Goal: Task Accomplishment & Management: Manage account settings

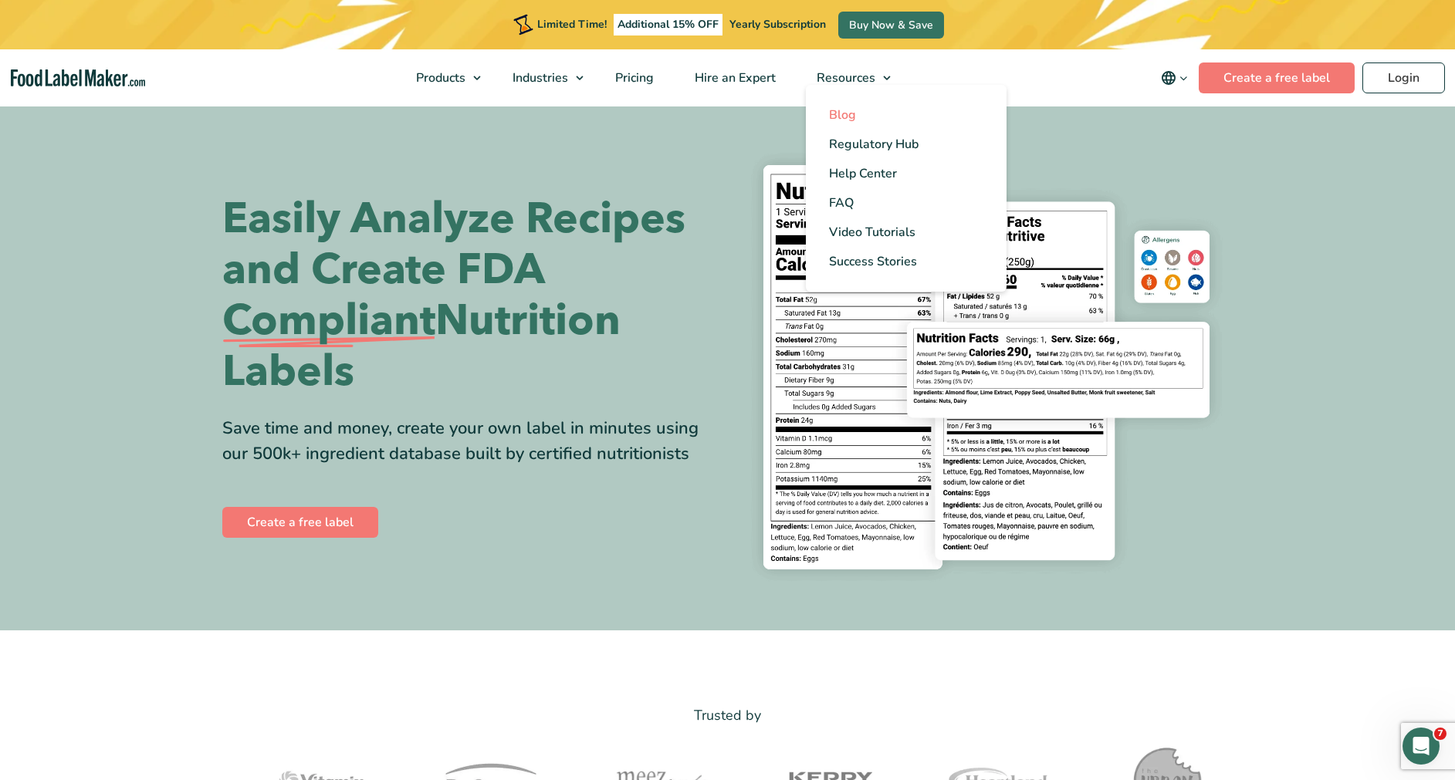
click at [905, 107] on link "Blog" at bounding box center [906, 114] width 201 height 29
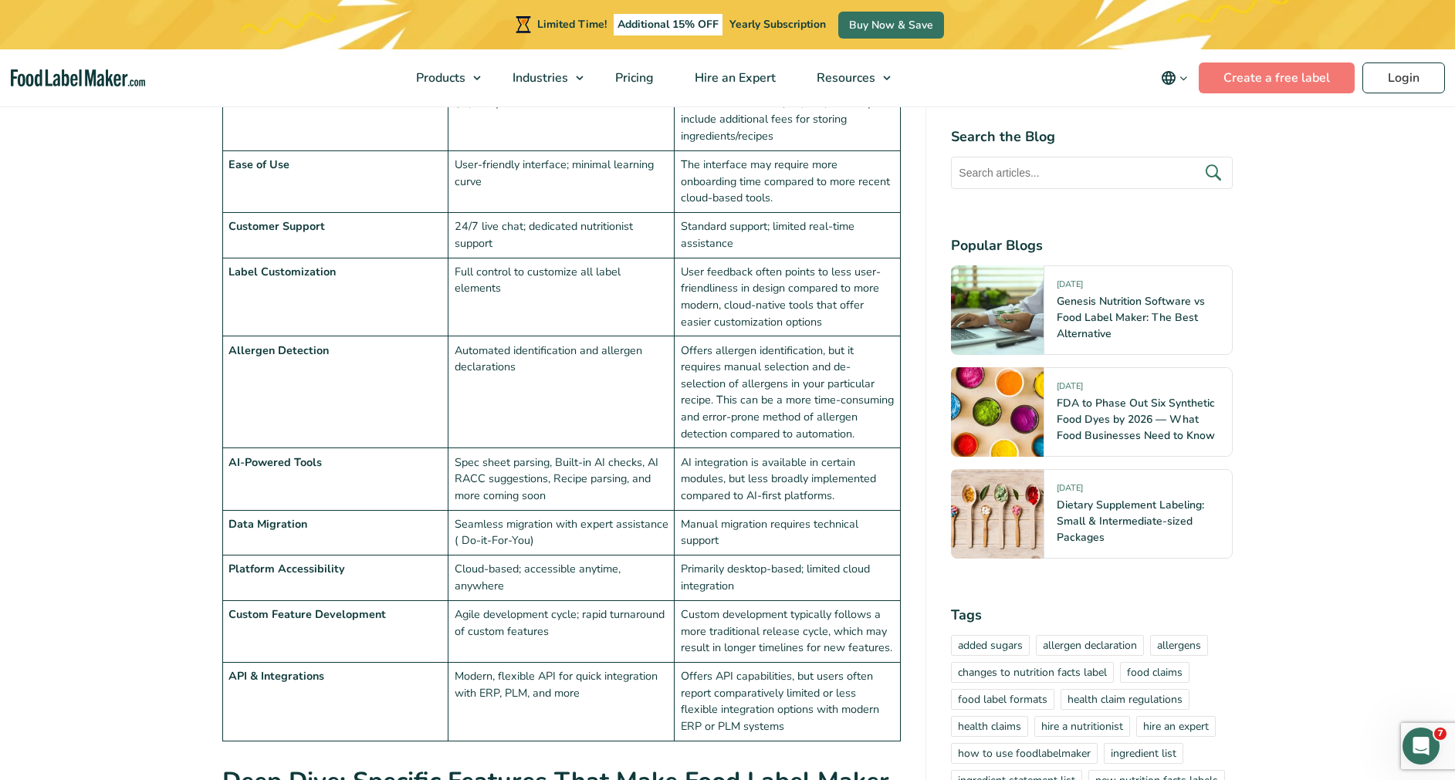
scroll to position [3117, 0]
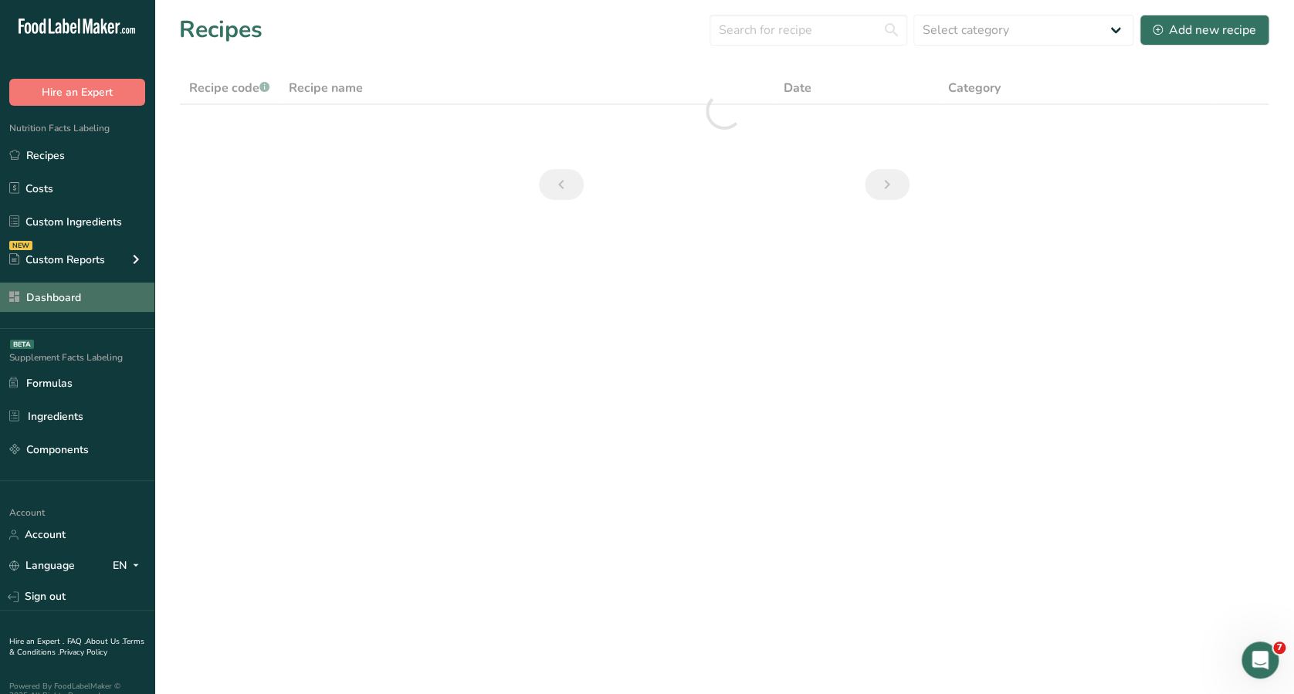
click at [105, 286] on link "Dashboard" at bounding box center [77, 297] width 154 height 29
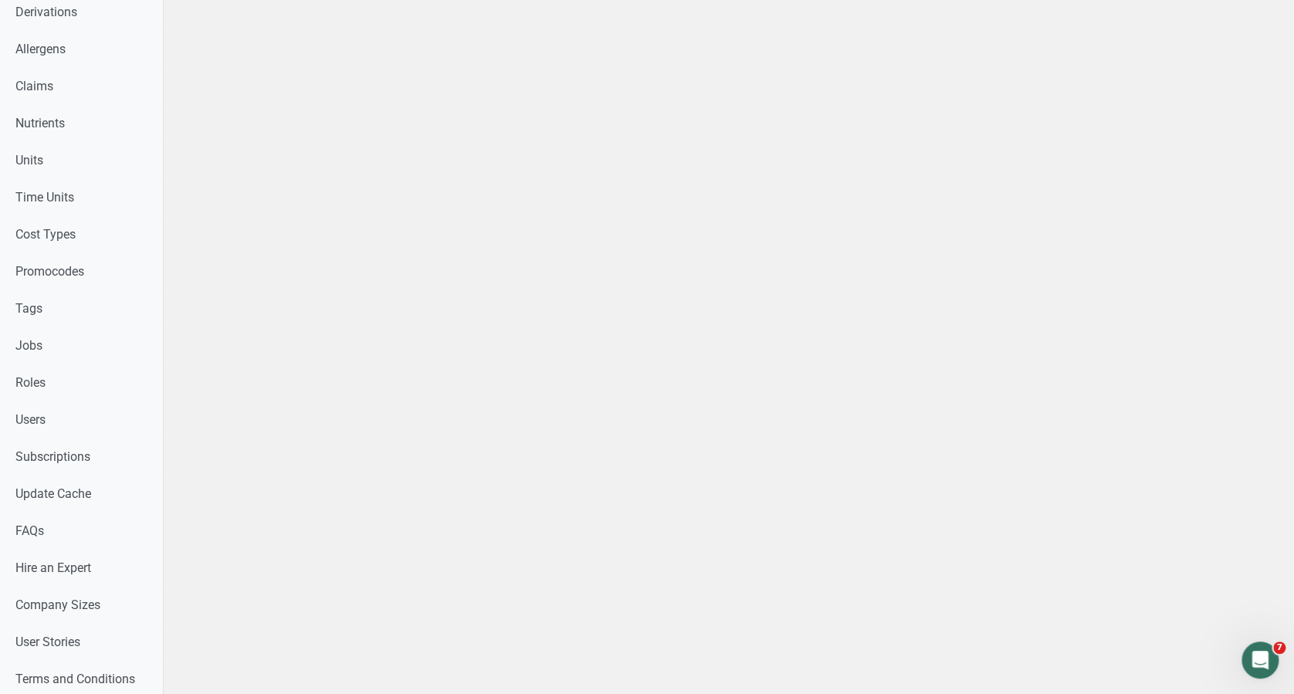
scroll to position [616, 0]
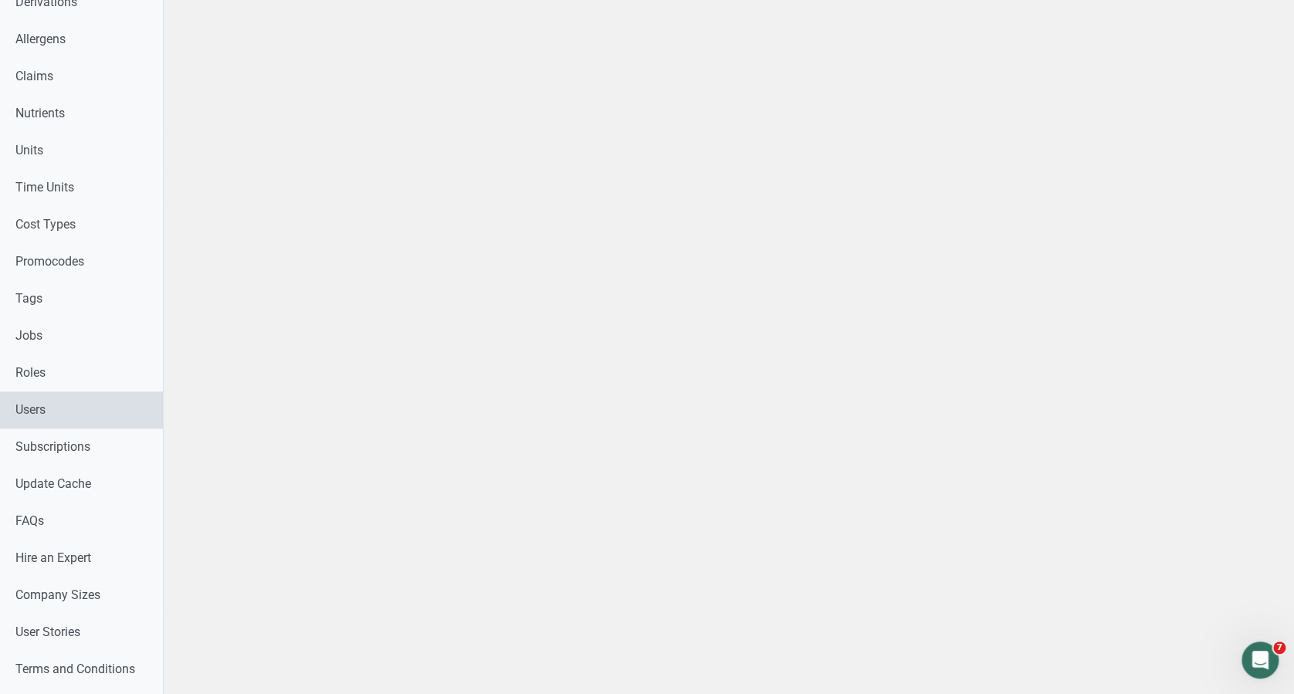
click at [84, 414] on link "Users" at bounding box center [81, 409] width 163 height 37
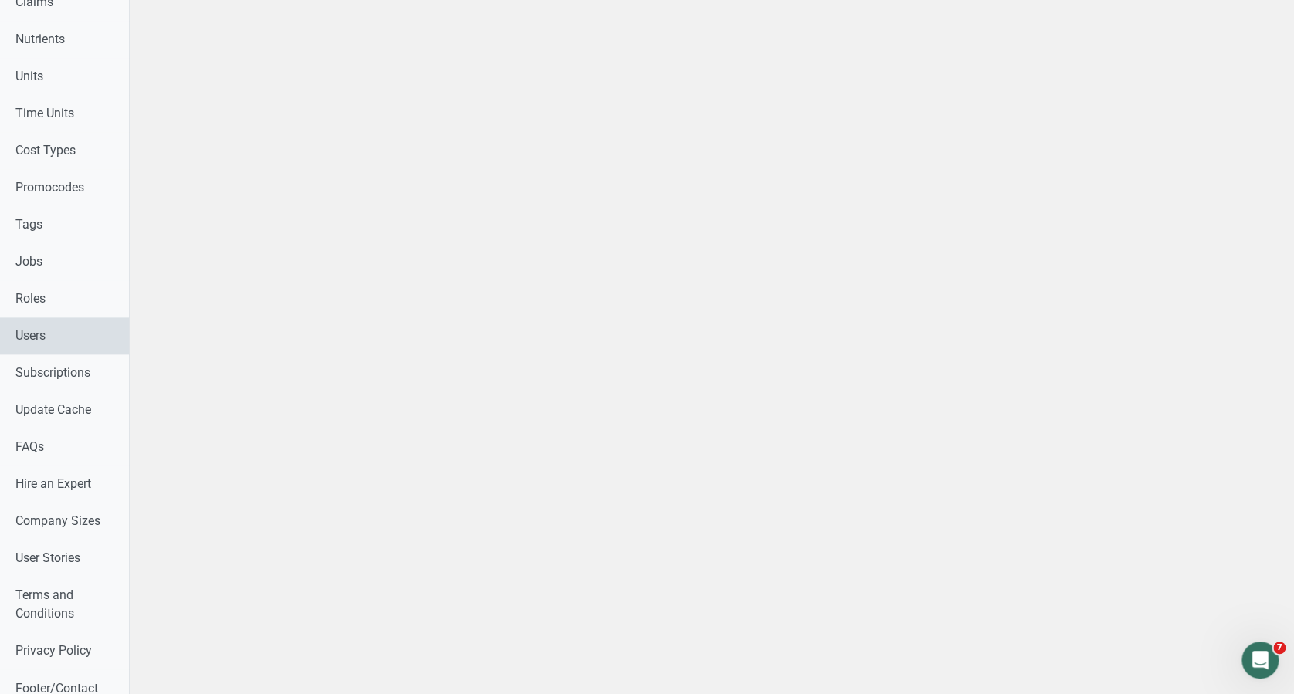
select select
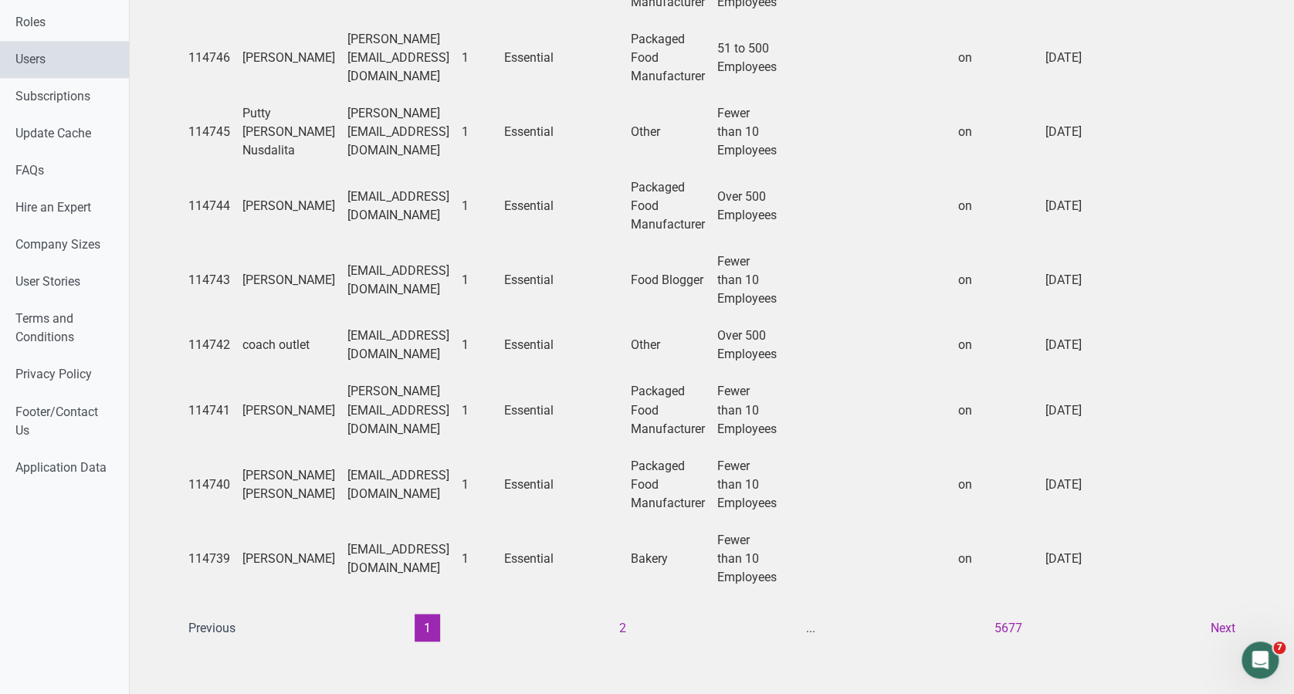
scroll to position [1088, 0]
click at [613, 615] on button "2" at bounding box center [622, 628] width 25 height 28
